Goal: Task Accomplishment & Management: Use online tool/utility

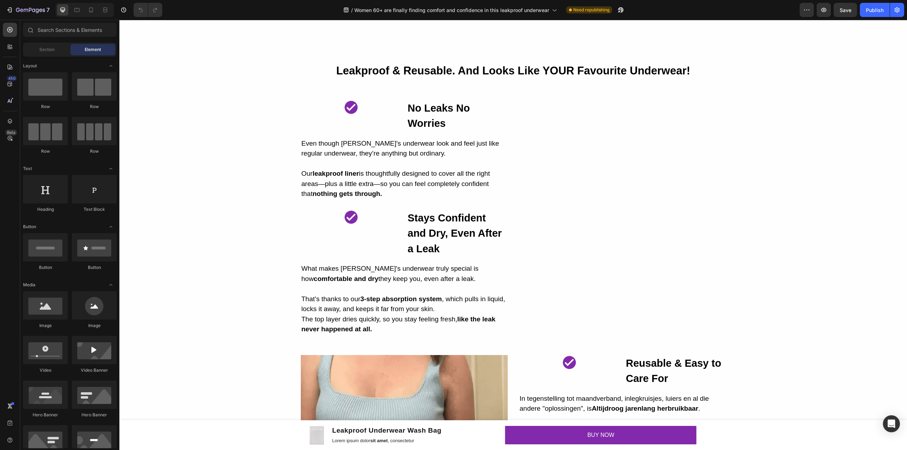
scroll to position [944, 0]
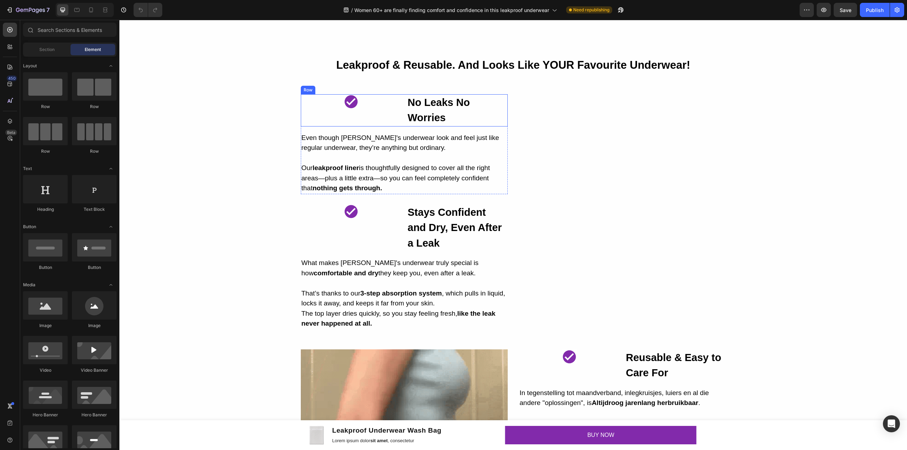
click at [399, 108] on div "Image No Leaks No Worries Heading Row" at bounding box center [404, 110] width 207 height 32
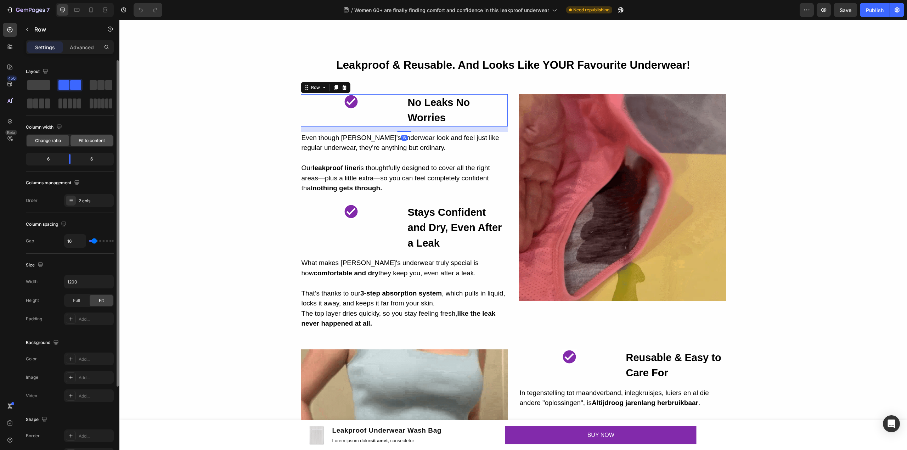
click at [91, 142] on span "Fit to content" at bounding box center [92, 140] width 26 height 6
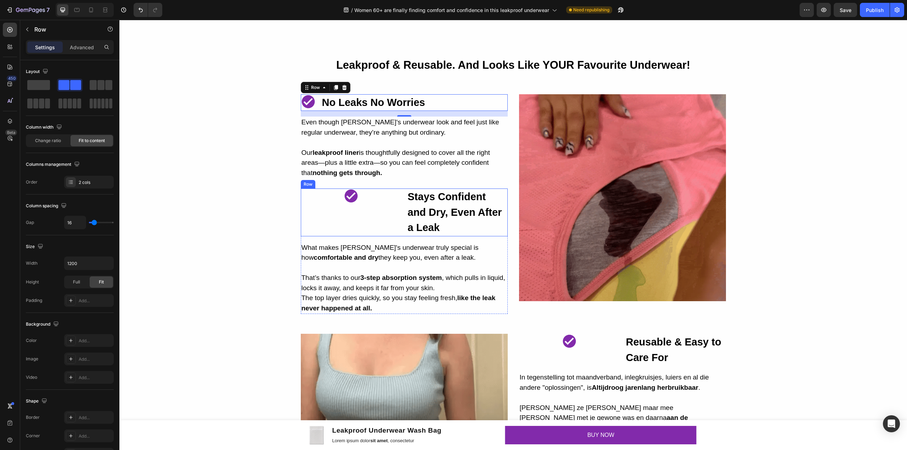
click at [398, 205] on div "Image Stays Confident and Dry, Even After a Leak Heading Row" at bounding box center [404, 212] width 207 height 48
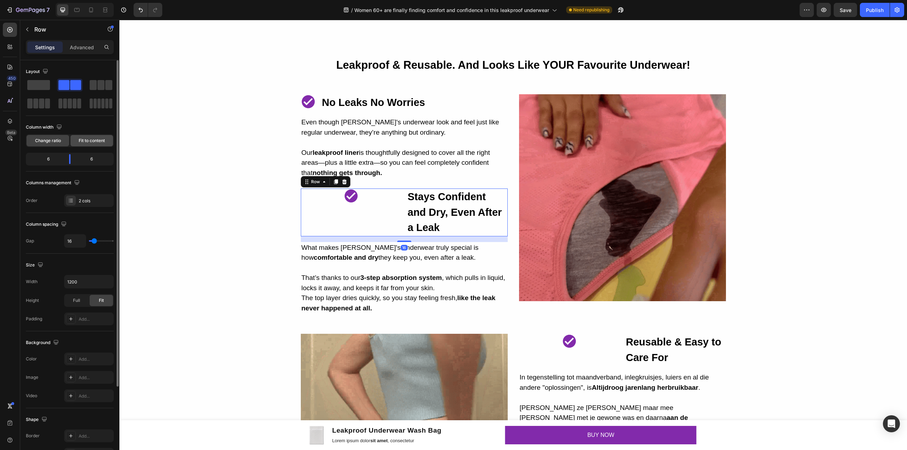
click at [89, 143] on span "Fit to content" at bounding box center [92, 140] width 26 height 6
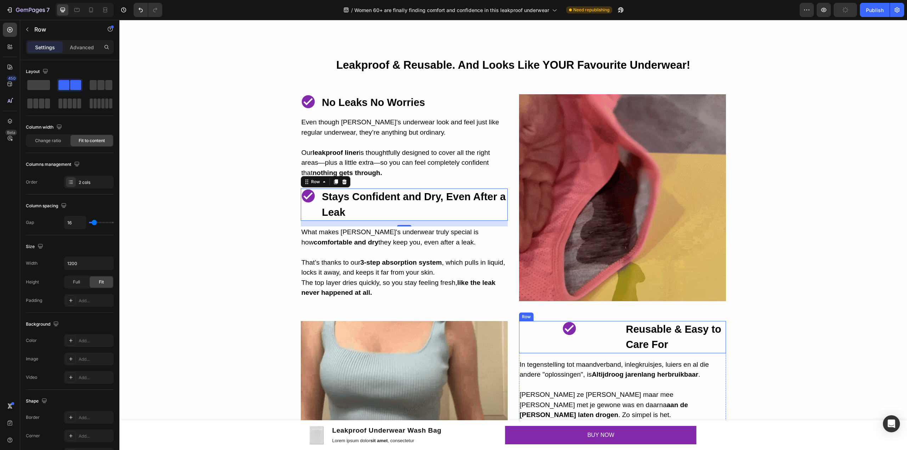
click at [607, 336] on div "Image" at bounding box center [569, 337] width 101 height 32
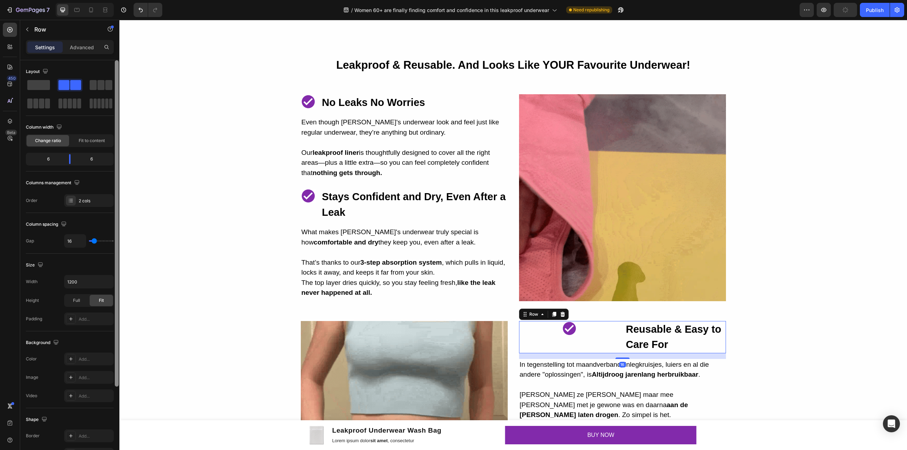
click at [98, 140] on span "Fit to content" at bounding box center [92, 140] width 26 height 6
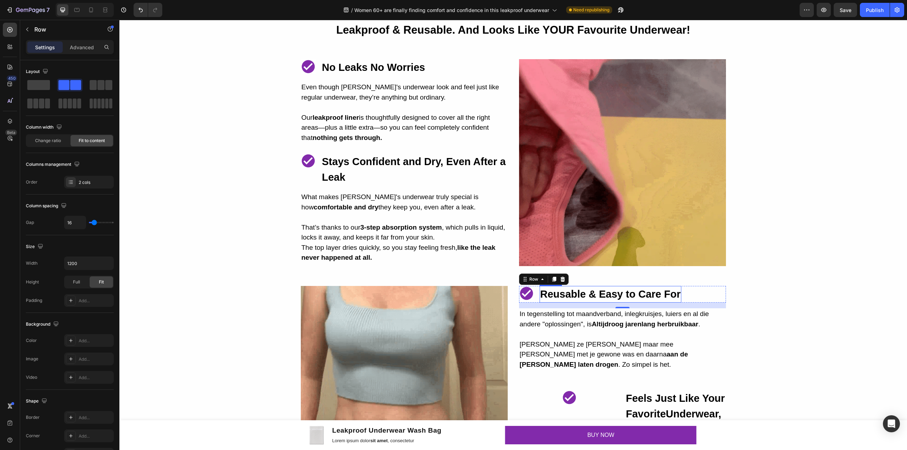
scroll to position [1086, 0]
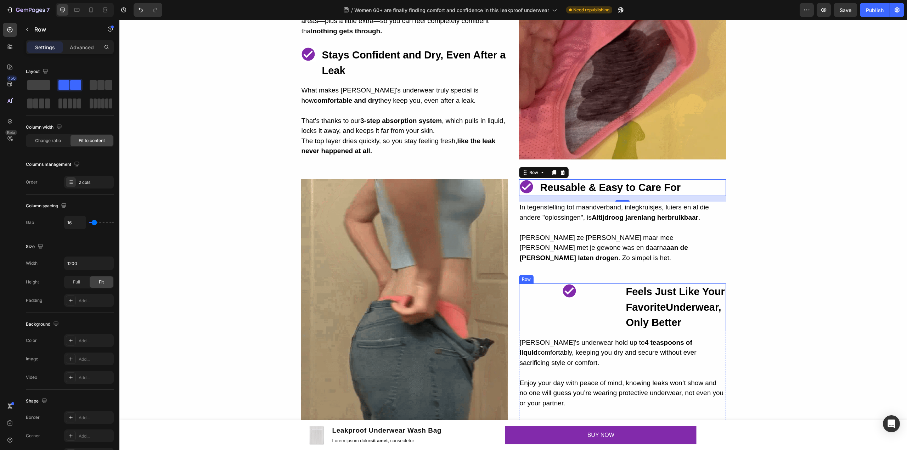
click at [608, 301] on div "Image" at bounding box center [569, 307] width 101 height 48
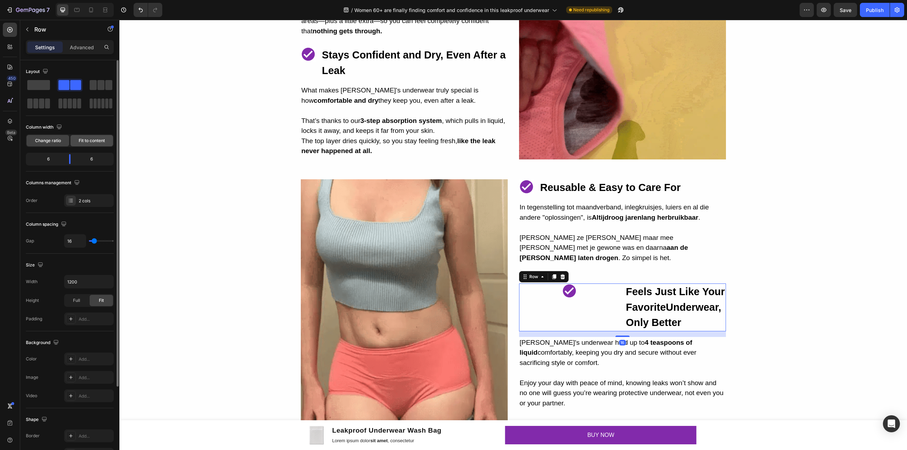
click at [85, 137] on div "Fit to content" at bounding box center [91, 140] width 42 height 11
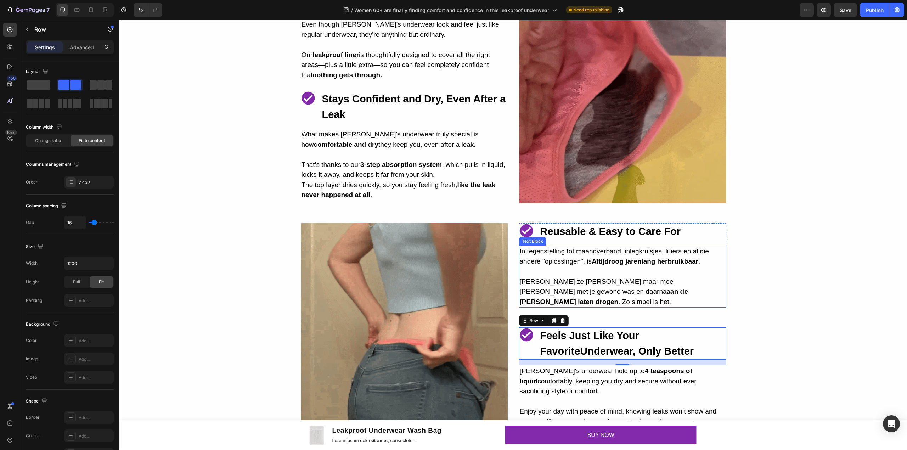
scroll to position [992, 0]
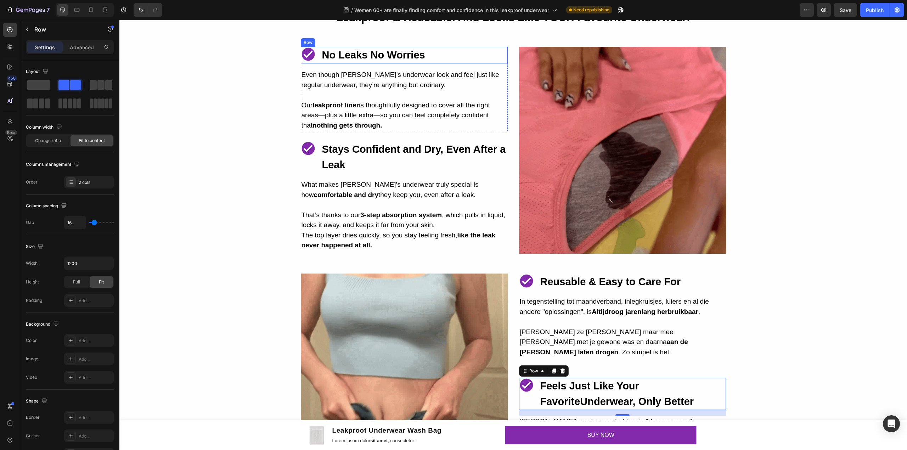
click at [315, 57] on div "Image No Leaks No Worries Heading Row" at bounding box center [404, 55] width 207 height 17
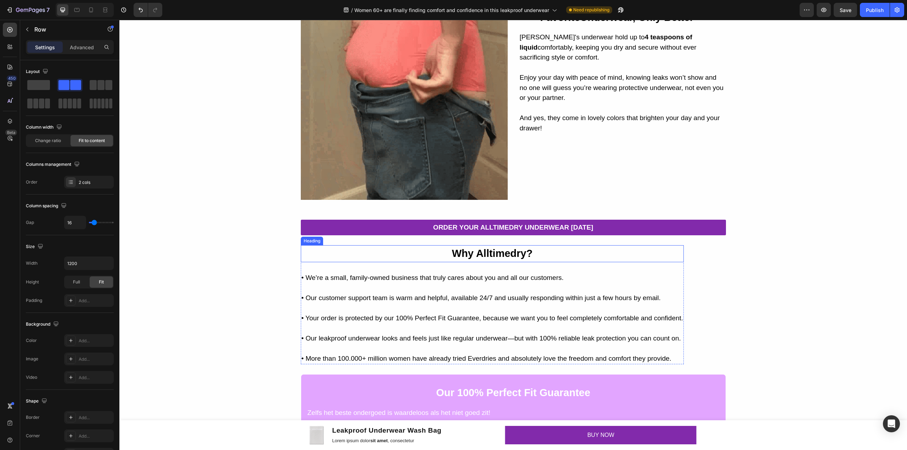
scroll to position [1417, 0]
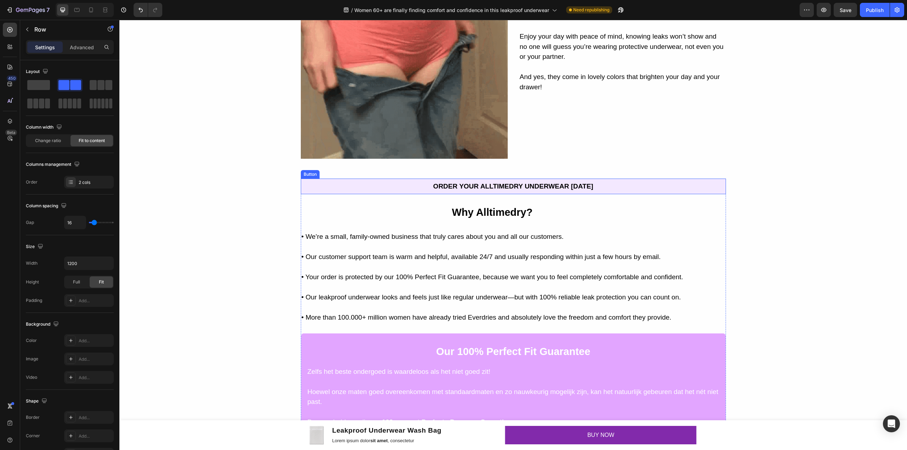
click at [413, 191] on link "ORDER YOUR ALLTIMEDRY UNDERWEAR [DATE]" at bounding box center [513, 186] width 425 height 16
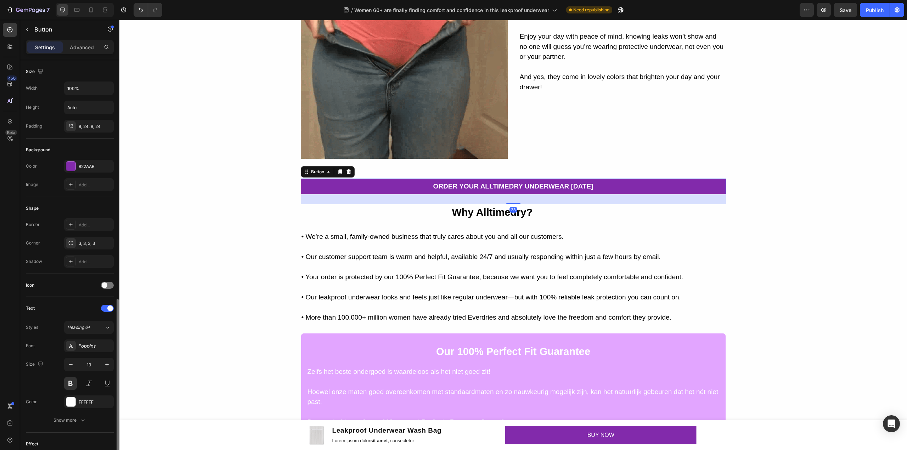
scroll to position [136, 0]
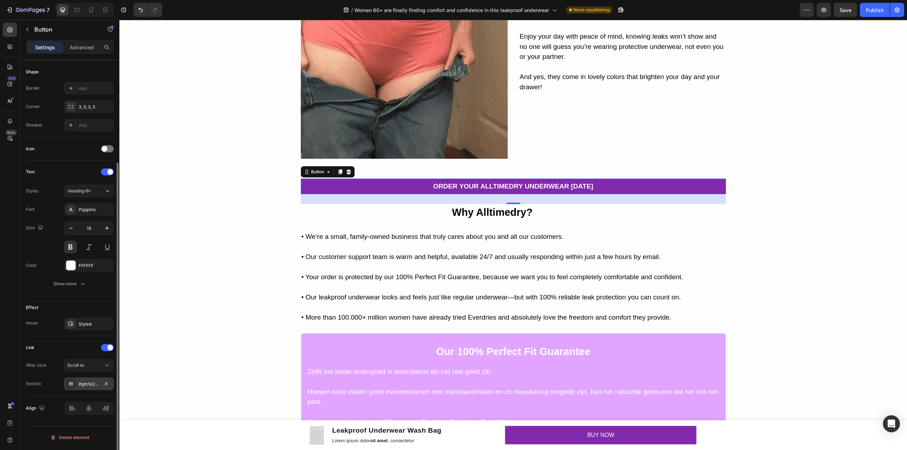
click at [86, 385] on div "#gm1e2uoF0d" at bounding box center [89, 384] width 21 height 6
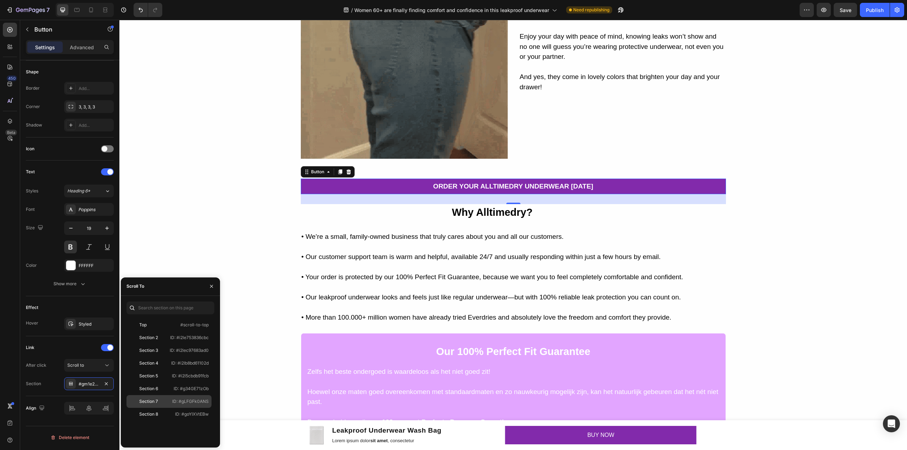
click at [152, 403] on div "Section 7" at bounding box center [148, 401] width 19 height 6
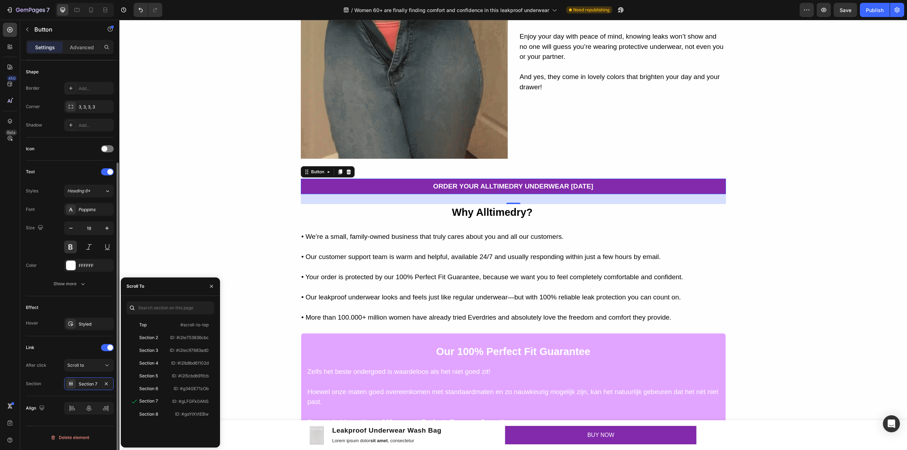
click at [84, 344] on div "Link" at bounding box center [70, 347] width 88 height 11
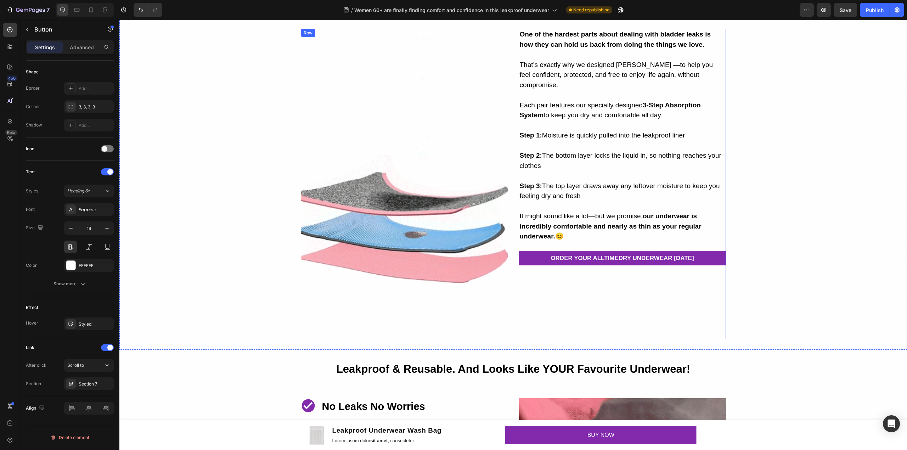
scroll to position [658, 0]
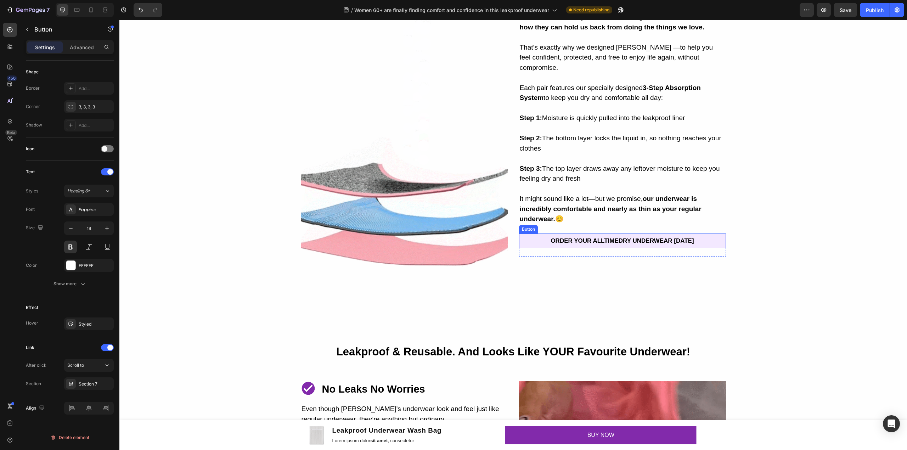
click at [531, 244] on link "ORDER YOUR ALLTIMEDRY UNDERWEAR [DATE]" at bounding box center [622, 240] width 207 height 15
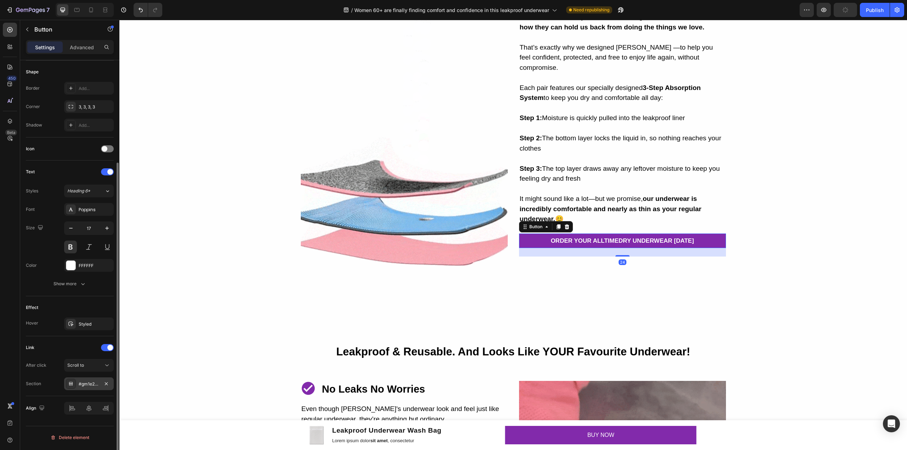
click at [80, 387] on div "#gm1e2uoF0d" at bounding box center [89, 384] width 21 height 6
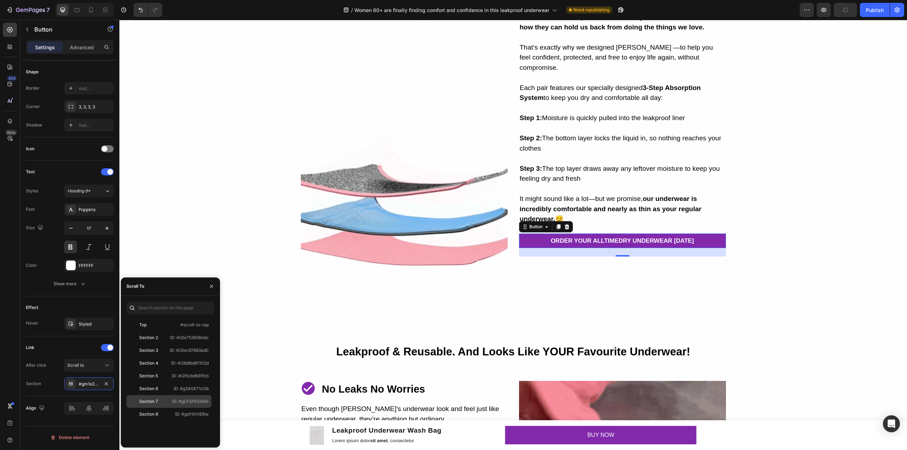
click at [154, 399] on div "Section 7" at bounding box center [148, 401] width 19 height 6
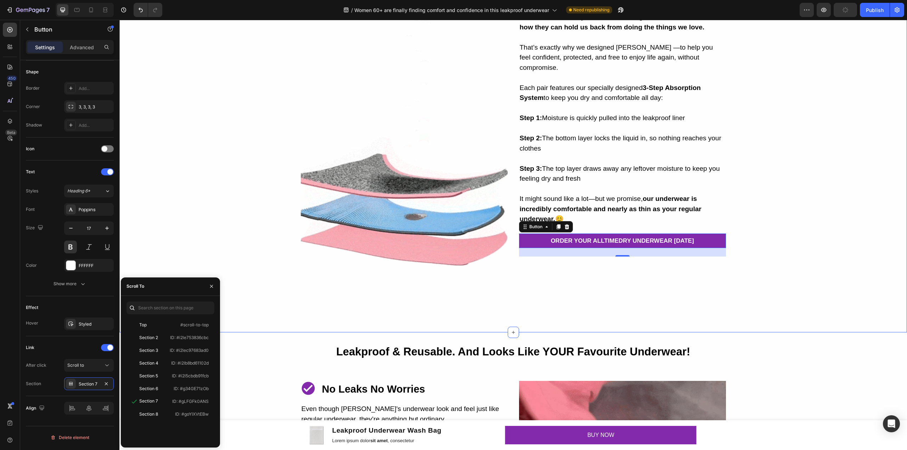
click at [821, 287] on div "Image One of the hardest parts about dealing with bladder leaks is how they can…" at bounding box center [512, 166] width 787 height 310
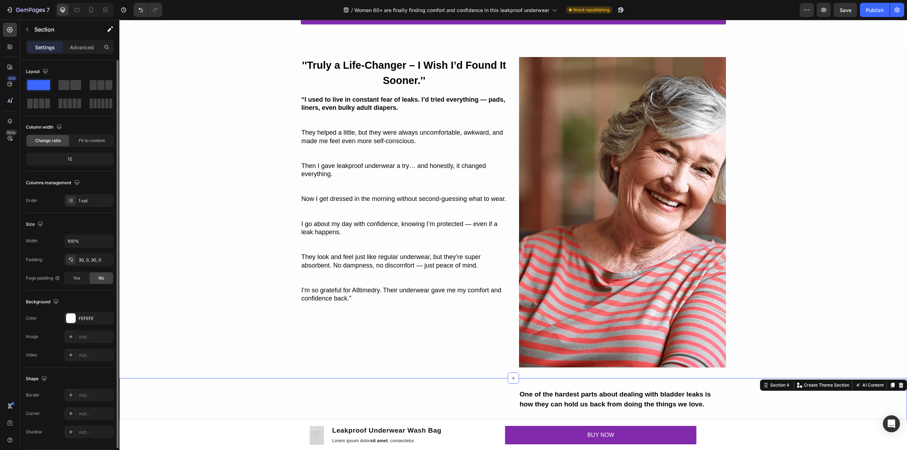
scroll to position [0, 0]
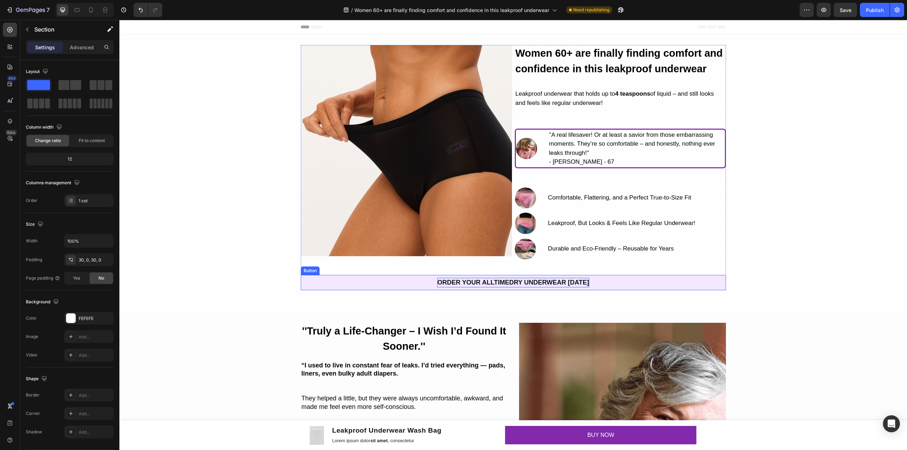
click at [493, 287] on p "ORDER YOUR ALLTIMEDRY UNDERWEAR [DATE]" at bounding box center [513, 283] width 152 height 10
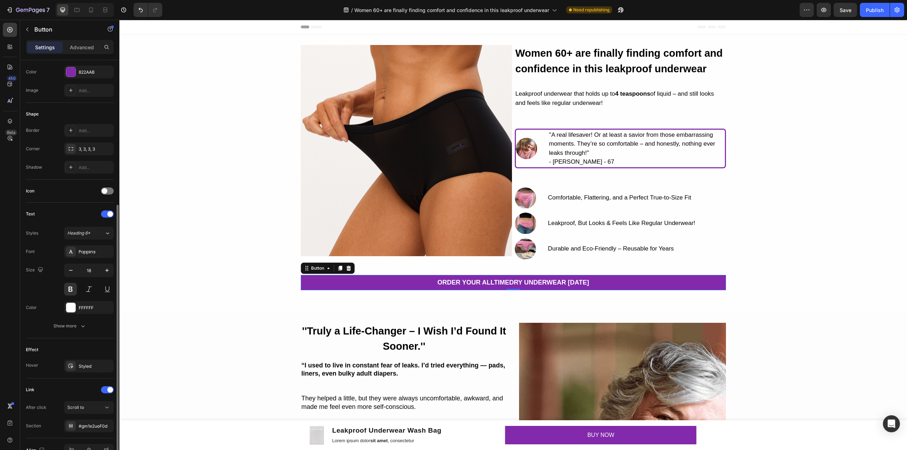
scroll to position [136, 0]
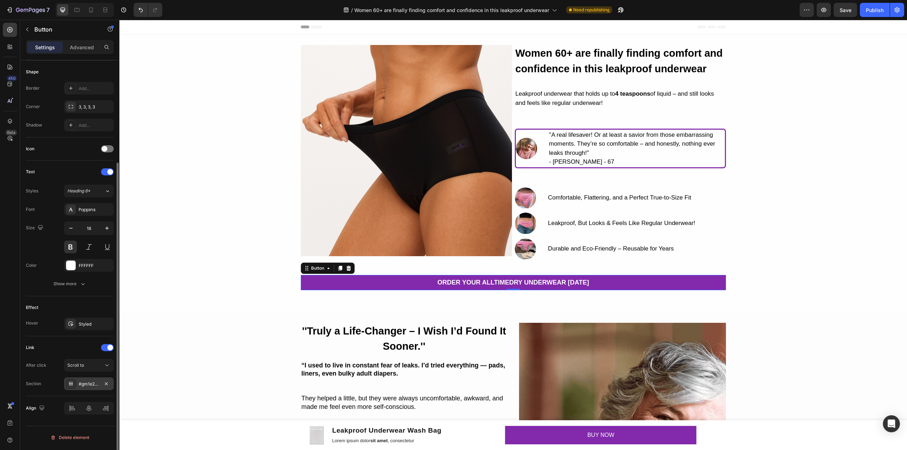
click at [90, 389] on div "#gm1e2uoF0d" at bounding box center [89, 383] width 50 height 13
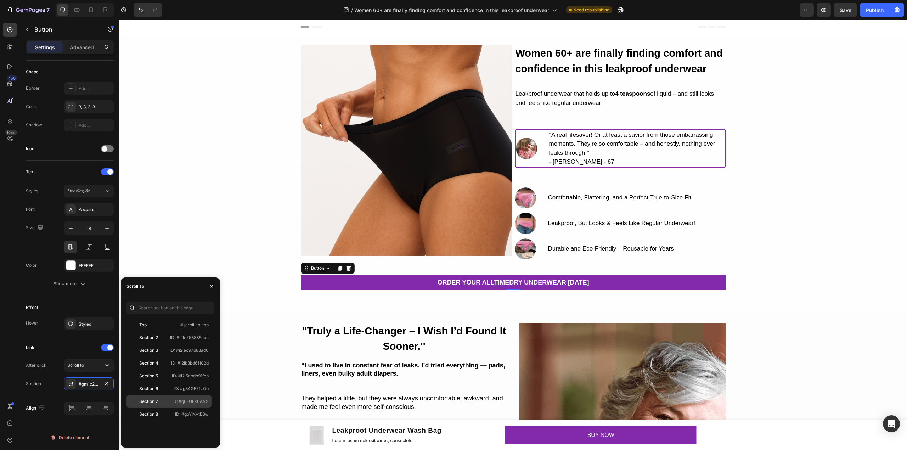
click at [157, 408] on div "Section 7 ID: #gLFGFk0ANS" at bounding box center [168, 414] width 85 height 13
click at [844, 226] on div "Image Women 60+ are finally finding comfort and confidence in this leakproof un…" at bounding box center [512, 173] width 787 height 256
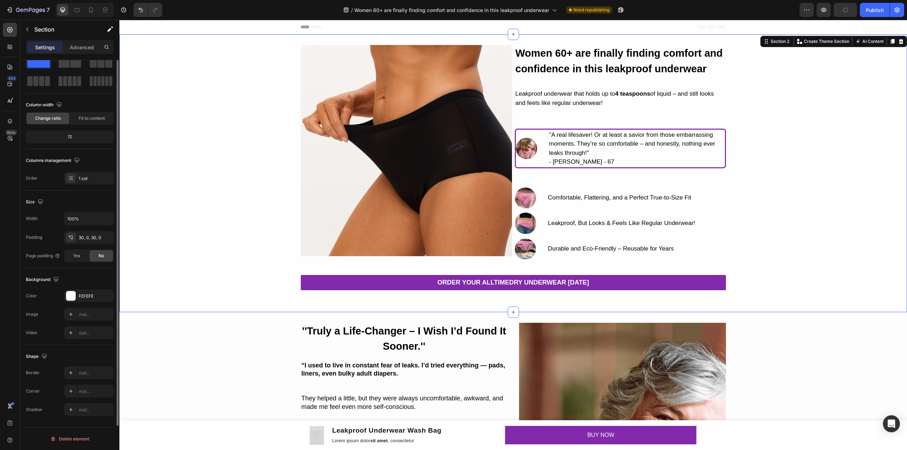
scroll to position [0, 0]
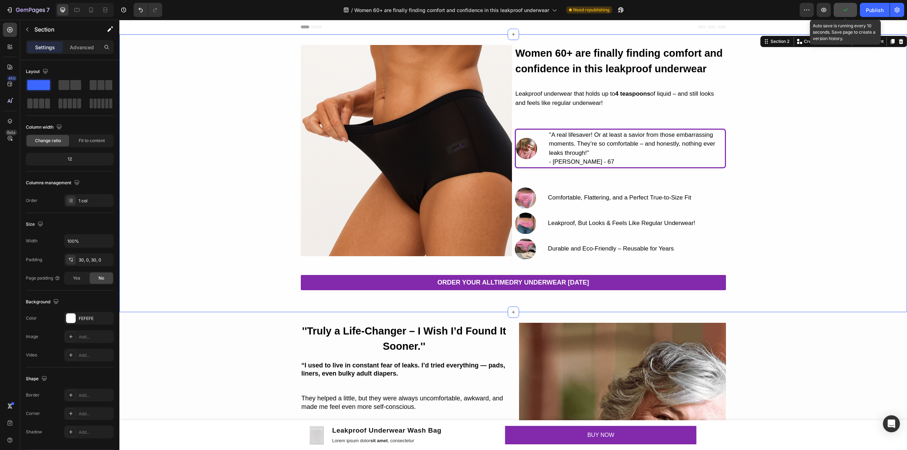
click at [842, 15] on button "button" at bounding box center [844, 10] width 23 height 14
click at [839, 12] on button "button" at bounding box center [844, 10] width 23 height 14
click at [839, 12] on span "Save" at bounding box center [845, 10] width 12 height 6
click at [820, 10] on icon "button" at bounding box center [823, 9] width 7 height 7
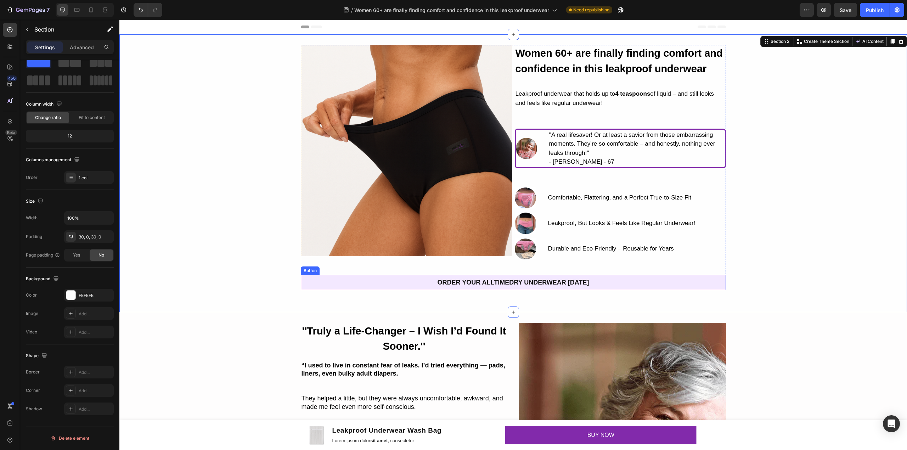
click at [346, 290] on link "ORDER YOUR ALLTIMEDRY UNDERWEAR [DATE]" at bounding box center [513, 282] width 425 height 15
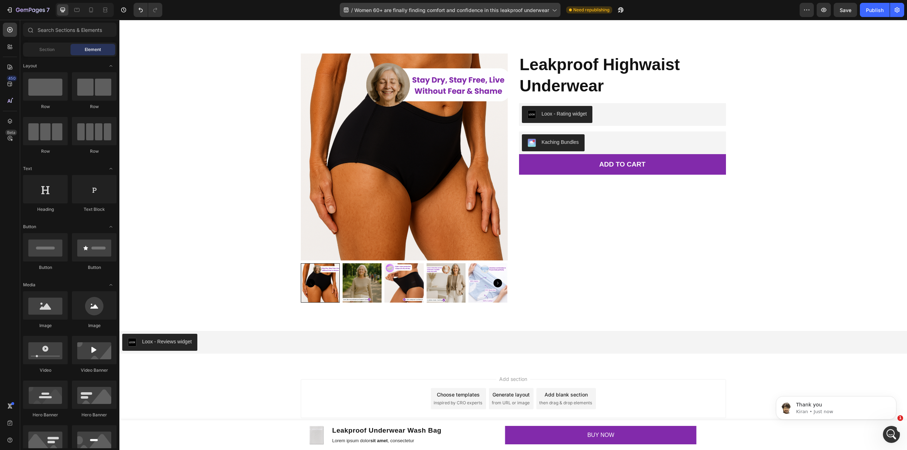
scroll to position [0, 0]
